Goal: Navigation & Orientation: Find specific page/section

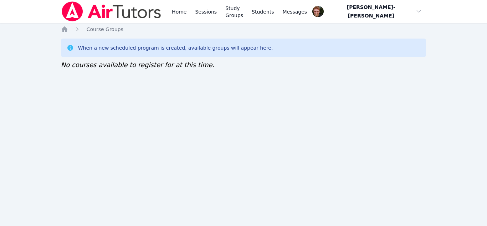
click at [144, 152] on div "Home Sessions Study Groups Students Messages Open user menu Vincent Astray-Cane…" at bounding box center [243, 113] width 487 height 226
